Goal: Transaction & Acquisition: Register for event/course

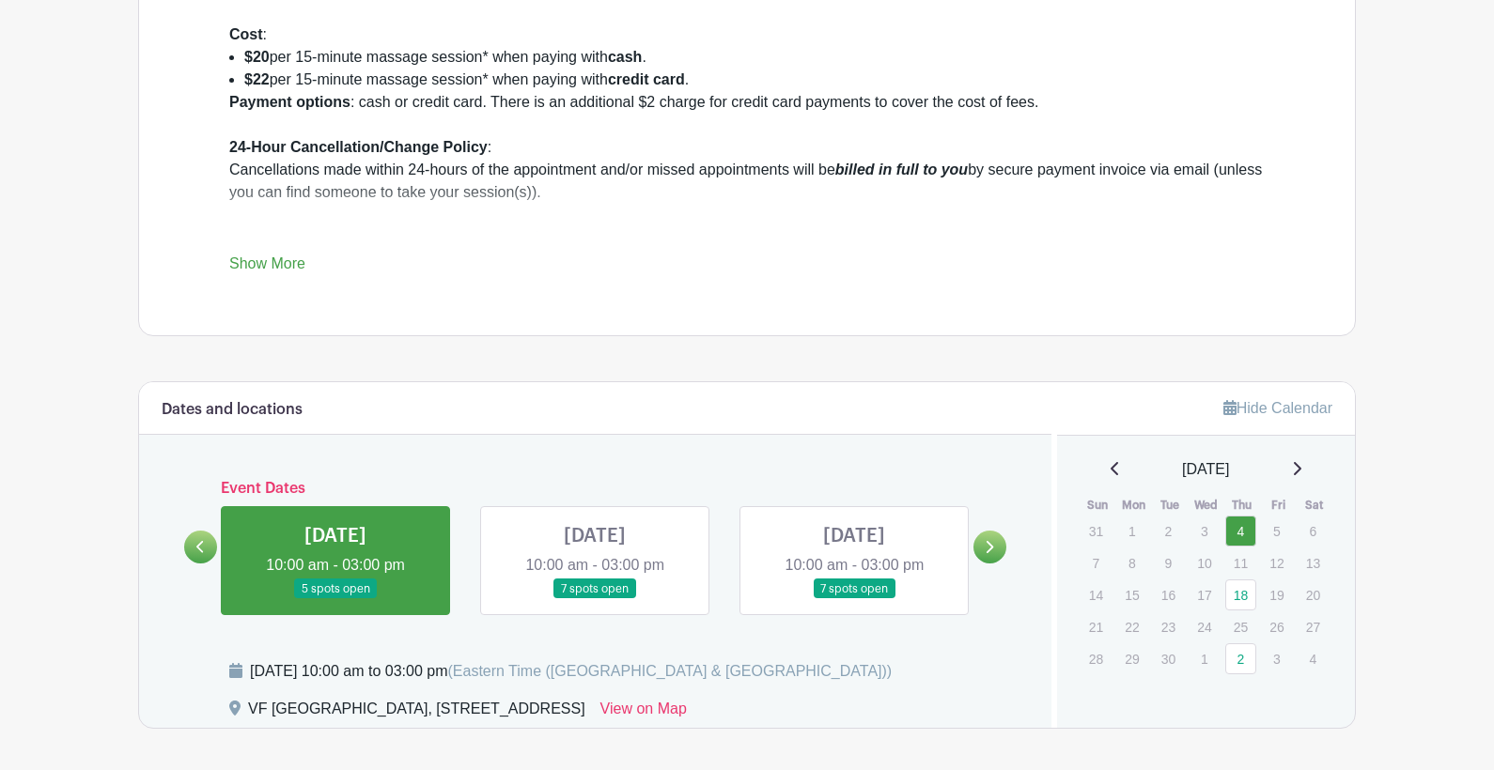
scroll to position [939, 0]
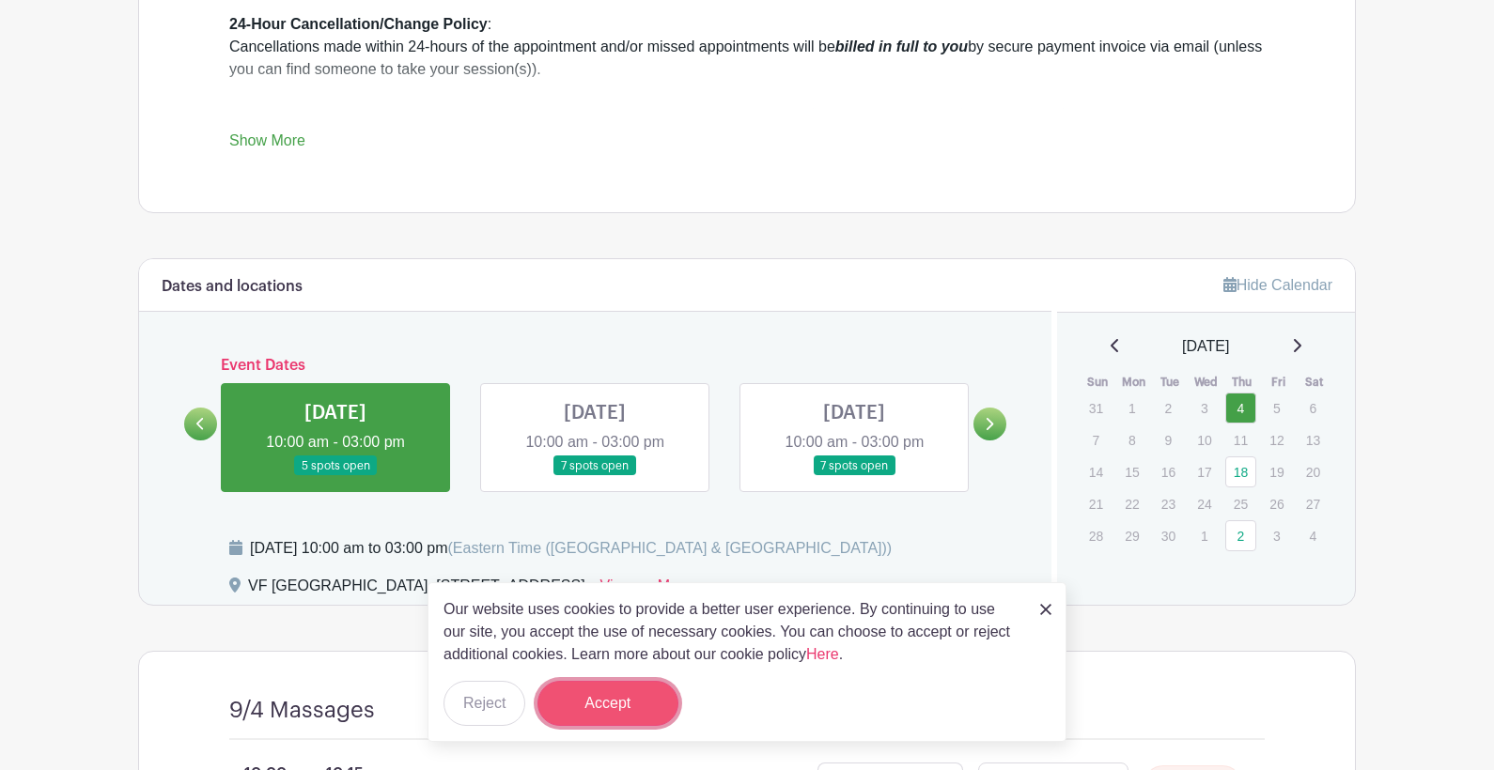
click at [616, 698] on button "Accept" at bounding box center [607, 703] width 141 height 45
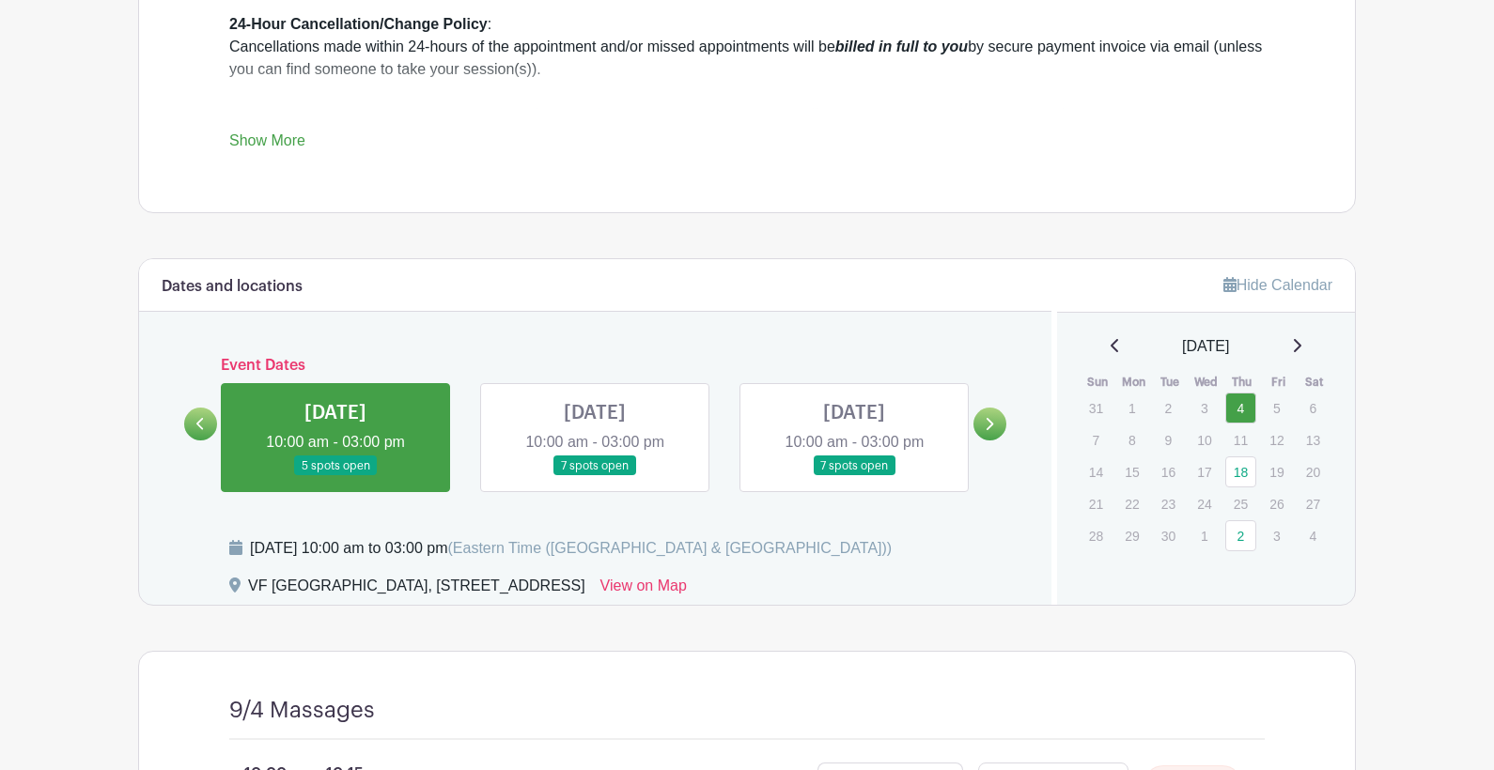
click at [335, 476] on link at bounding box center [335, 476] width 0 height 0
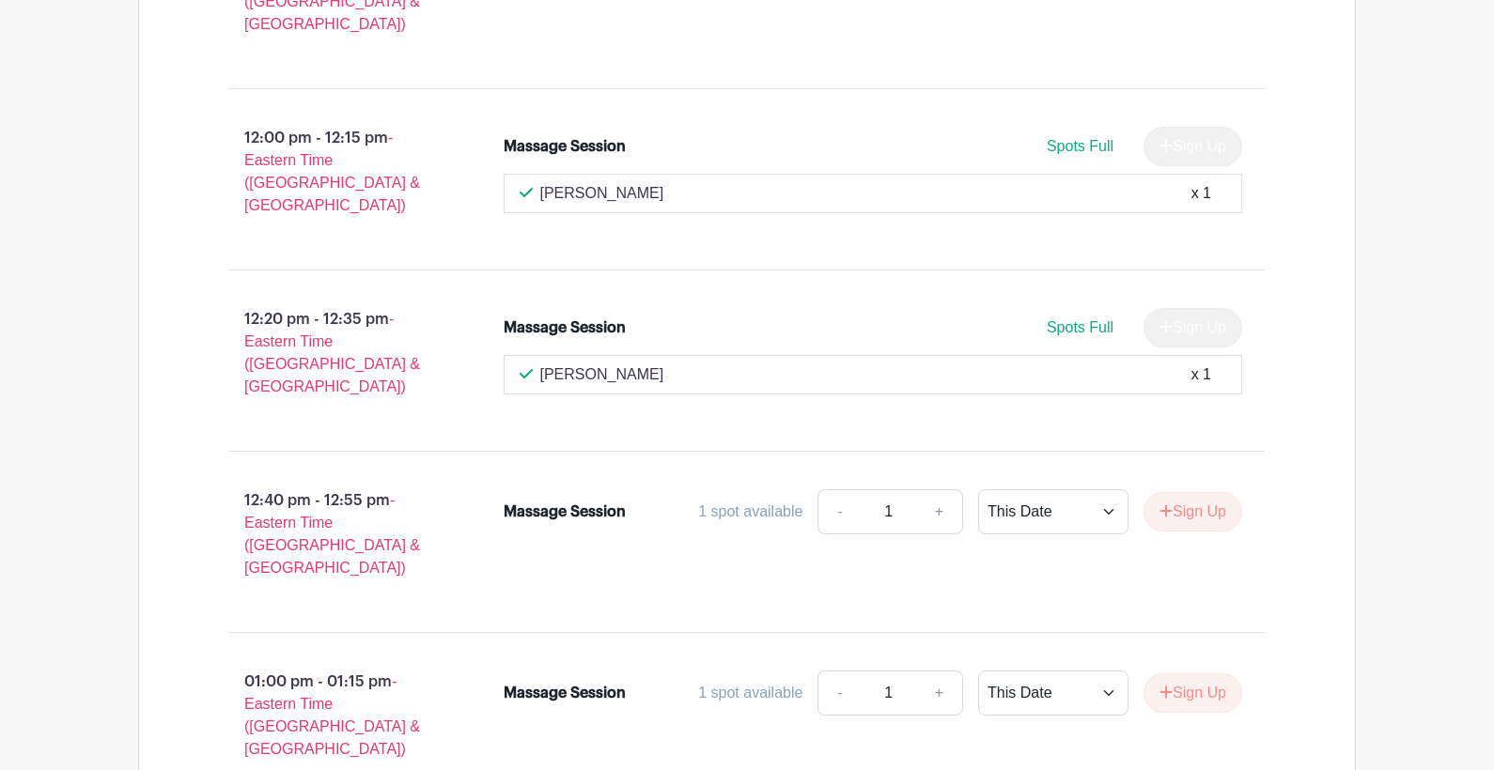
scroll to position [2646, 0]
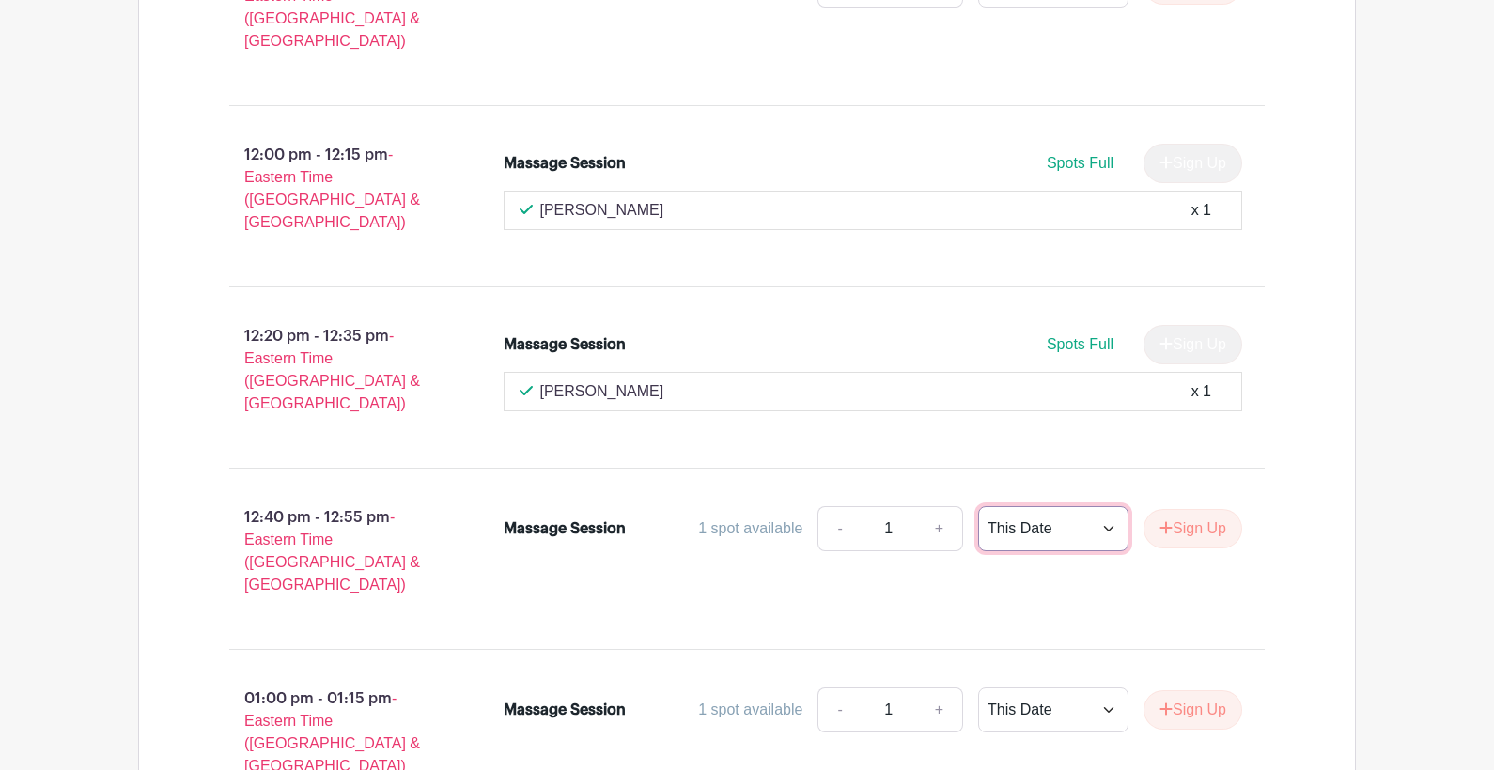
click at [1109, 506] on select "This Date Select Dates" at bounding box center [1053, 528] width 150 height 45
click at [1251, 499] on div "Massage Session 1 spot available - 1 + This Date Select Dates Select Dates Sign…" at bounding box center [884, 559] width 822 height 120
click at [1194, 509] on button "Sign Up" at bounding box center [1192, 528] width 99 height 39
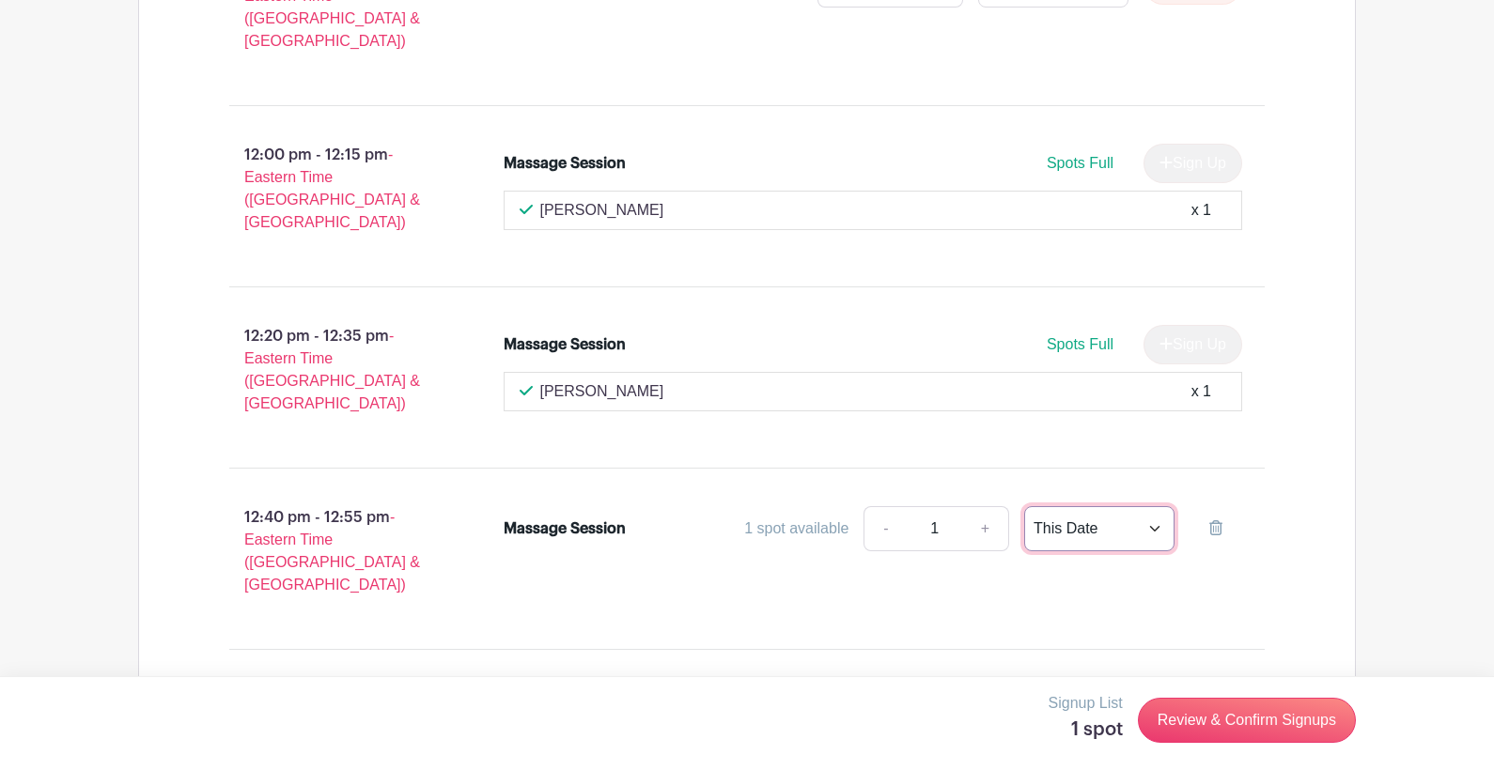
click at [1146, 506] on select "This Date Select Dates" at bounding box center [1099, 528] width 150 height 45
click at [1024, 506] on select "This Date Select Dates" at bounding box center [1099, 528] width 150 height 45
click at [1190, 690] on button "Sign Up" at bounding box center [1192, 709] width 99 height 39
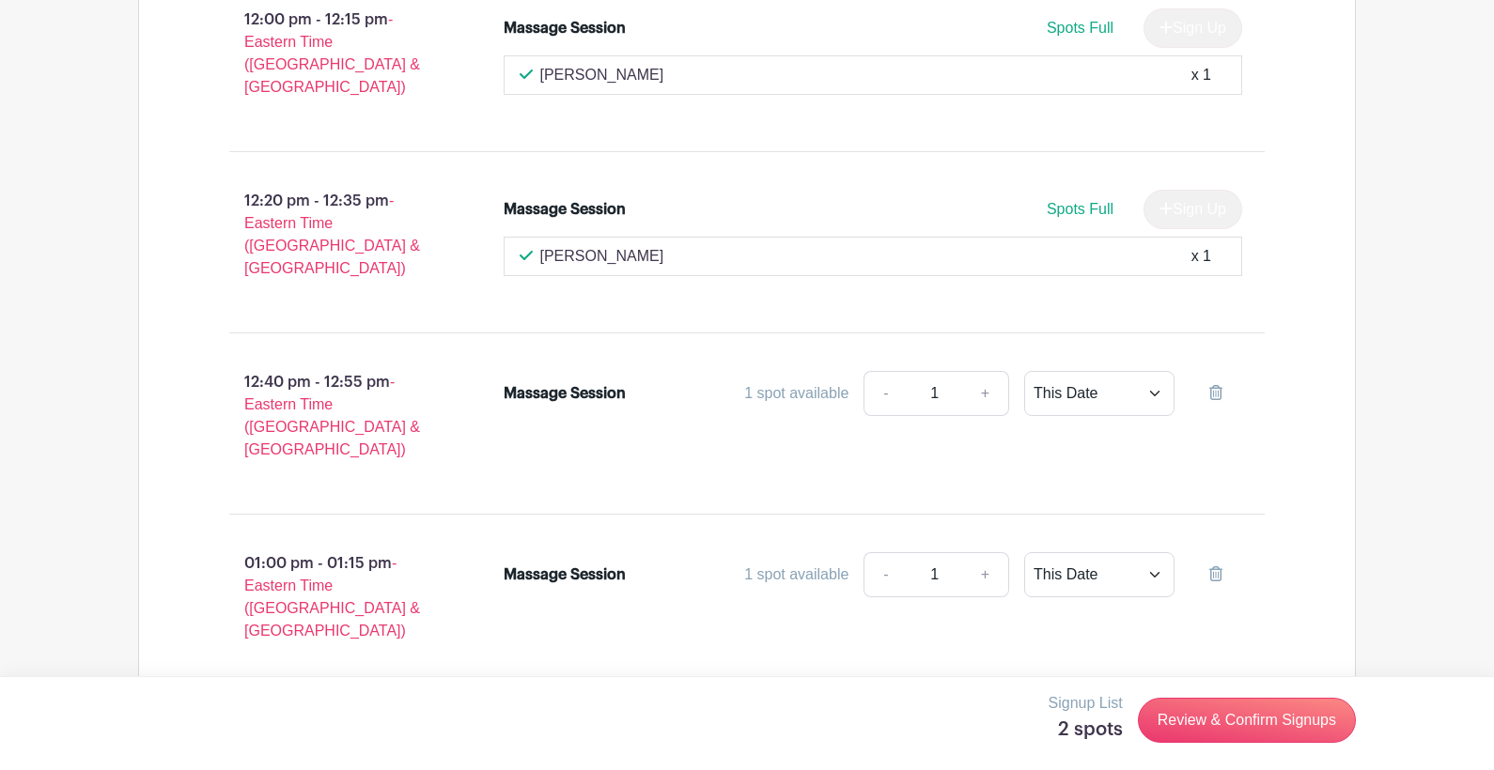
scroll to position [2740, 0]
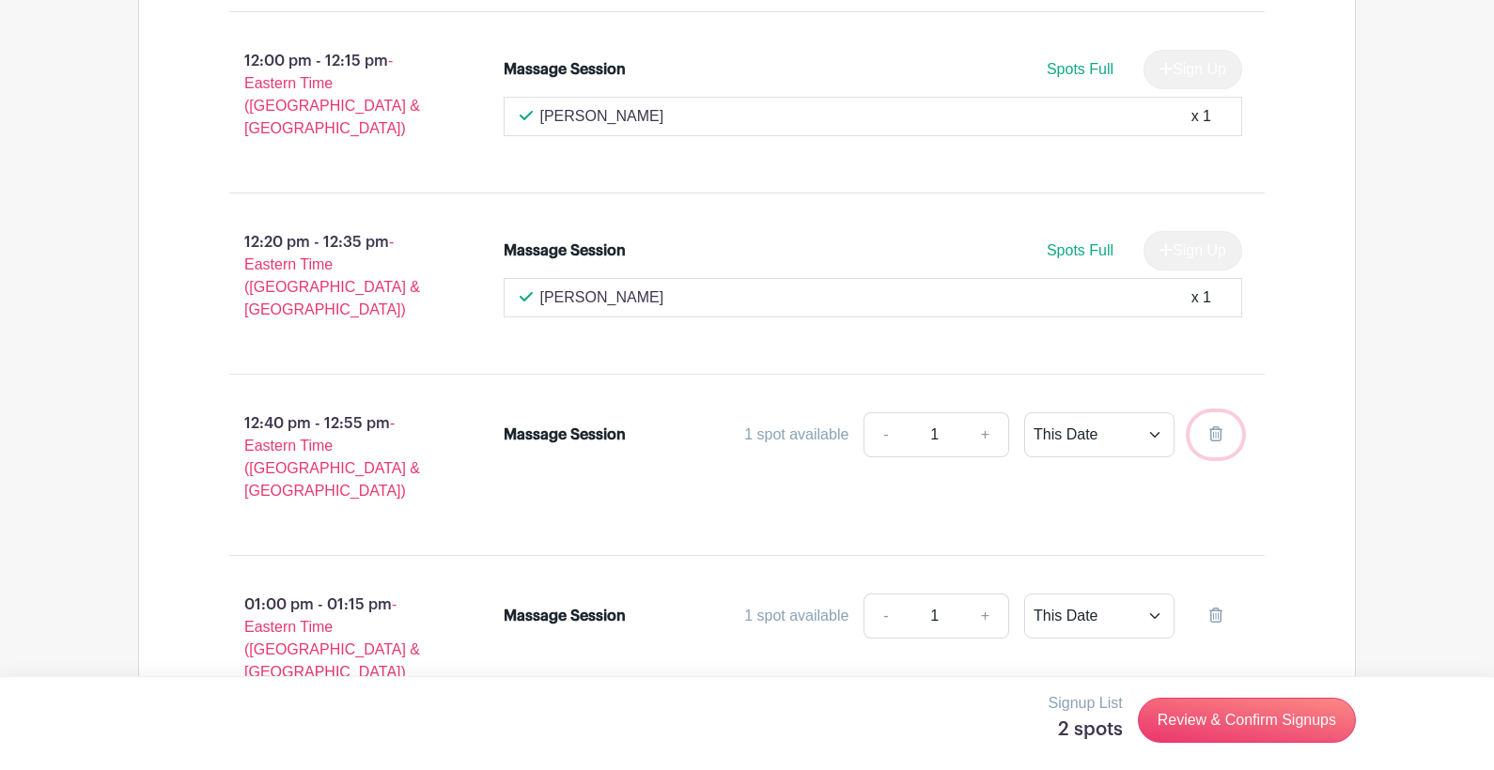
click at [1213, 427] on icon at bounding box center [1215, 434] width 13 height 15
click at [1216, 608] on icon at bounding box center [1215, 615] width 13 height 15
